Goal: Task Accomplishment & Management: Complete application form

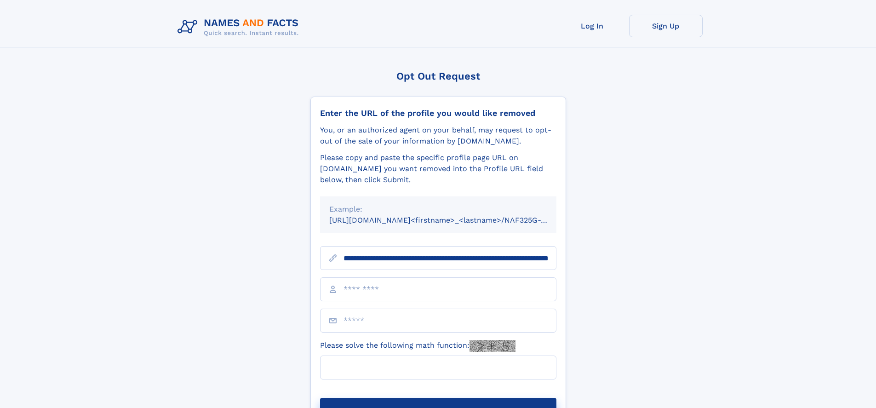
scroll to position [0, 98]
type input "**********"
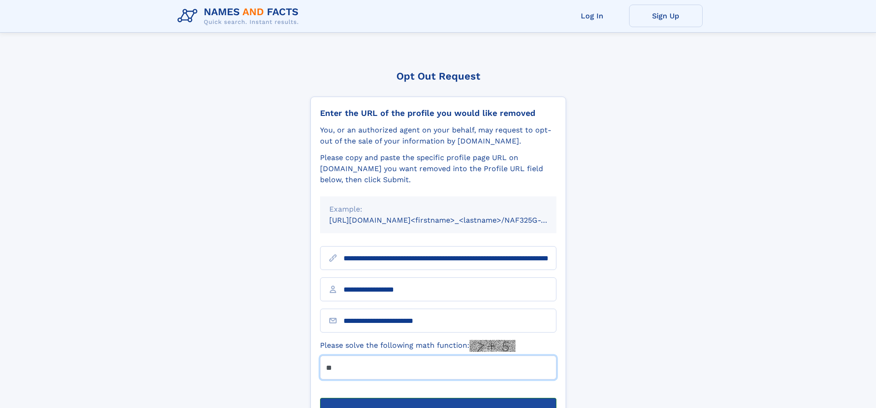
type input "**"
click at [438, 398] on button "Submit Opt Out Request" at bounding box center [438, 412] width 236 height 29
